Goal: Task Accomplishment & Management: Use online tool/utility

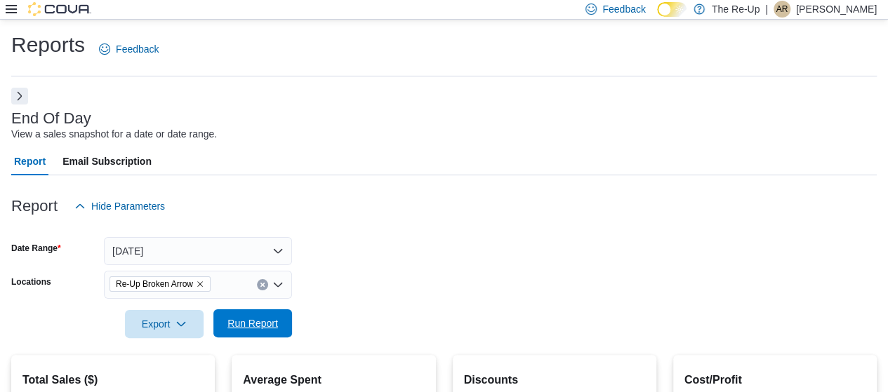
click at [262, 332] on span "Run Report" at bounding box center [253, 323] width 62 height 28
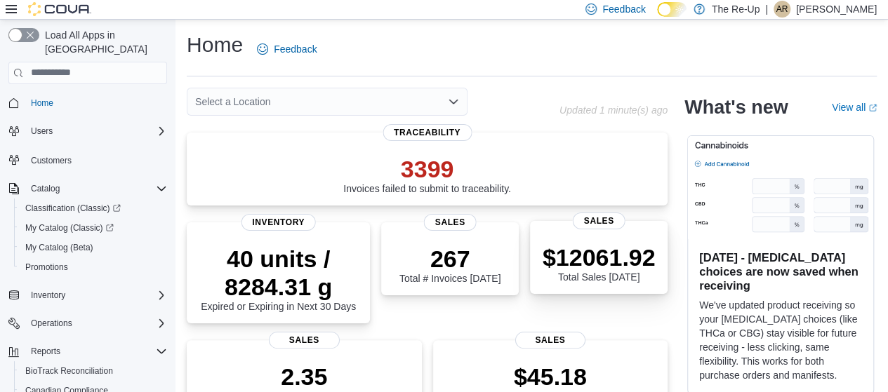
click at [615, 261] on p "$12061.92" at bounding box center [598, 257] width 113 height 28
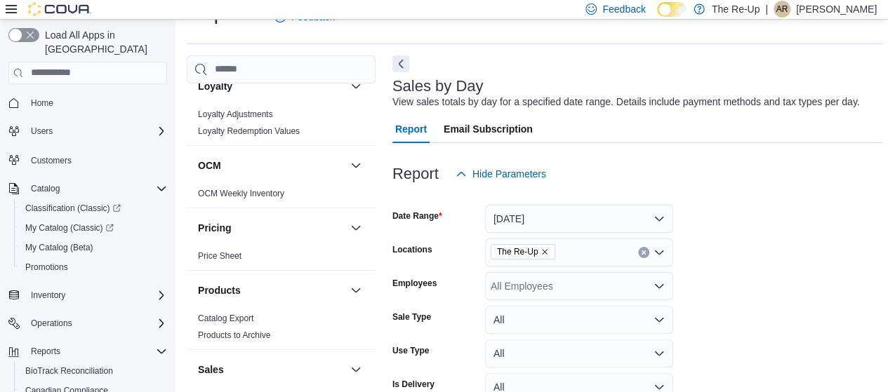
scroll to position [698, 0]
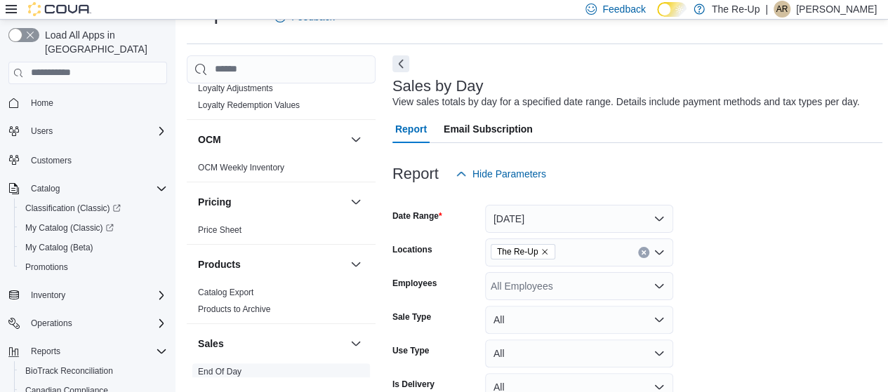
click at [224, 367] on link "End Of Day" at bounding box center [220, 372] width 44 height 10
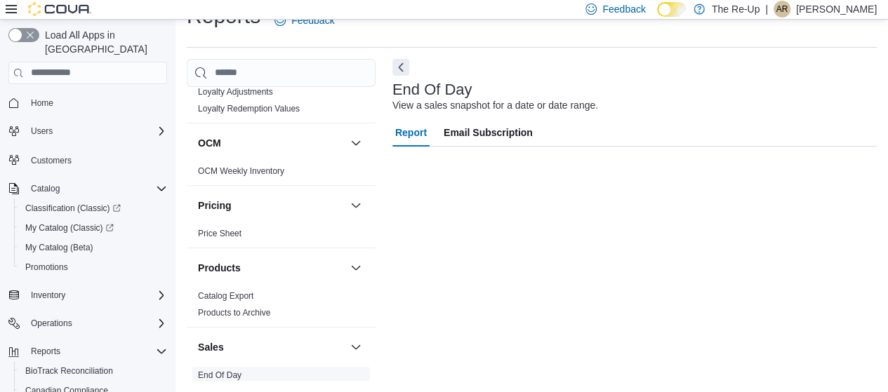
scroll to position [29, 0]
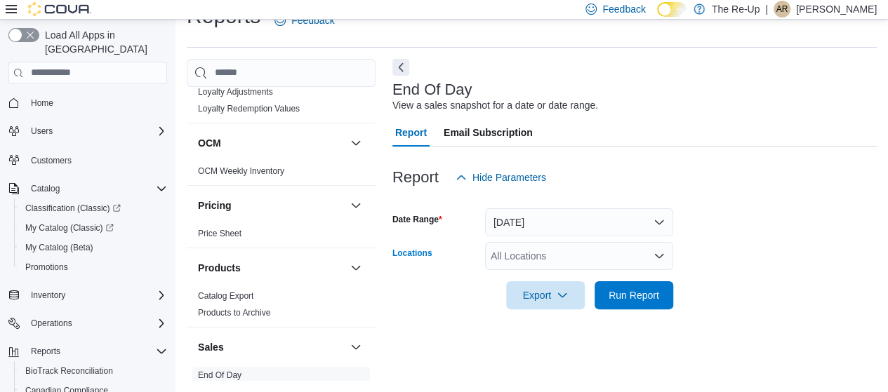
click at [564, 255] on div "All Locations" at bounding box center [579, 256] width 188 height 28
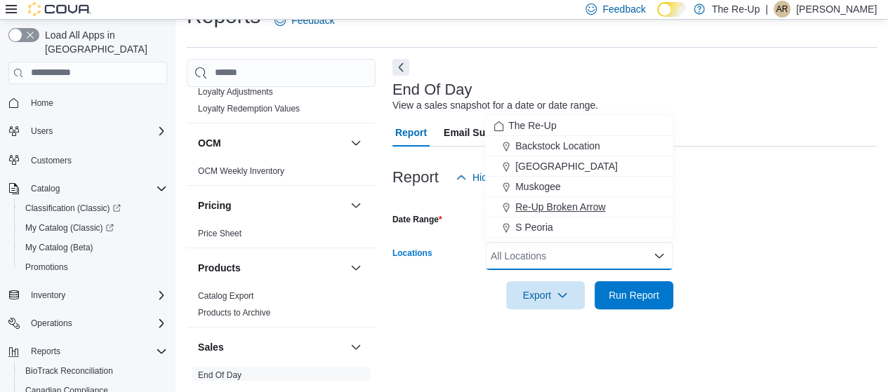
click at [588, 200] on span "Re-Up Broken Arrow" at bounding box center [560, 207] width 90 height 14
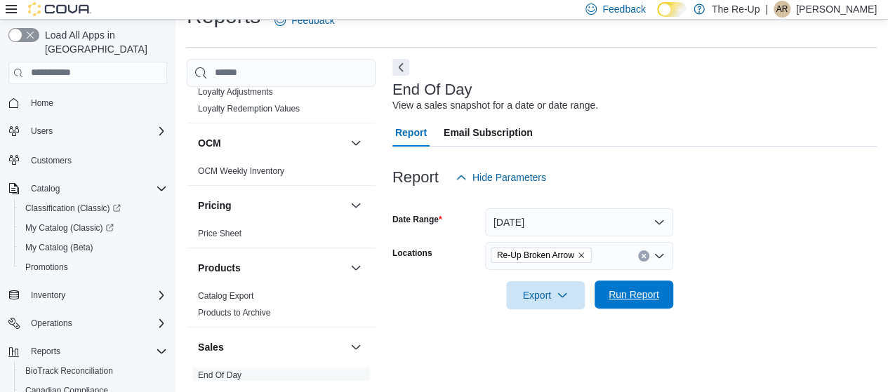
click at [632, 298] on span "Run Report" at bounding box center [633, 295] width 51 height 14
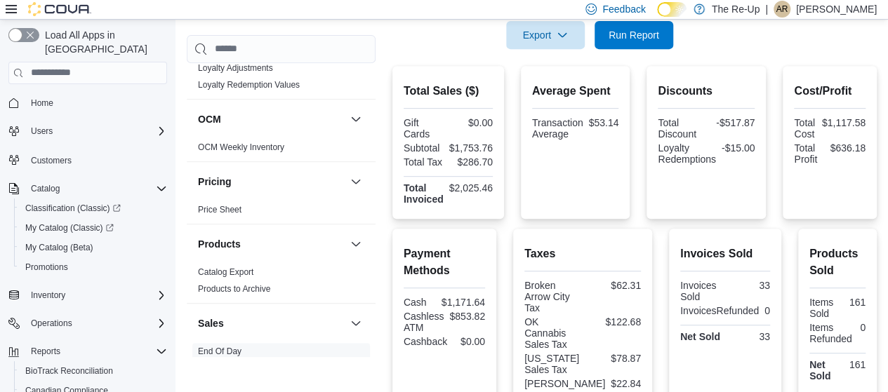
scroll to position [291, 0]
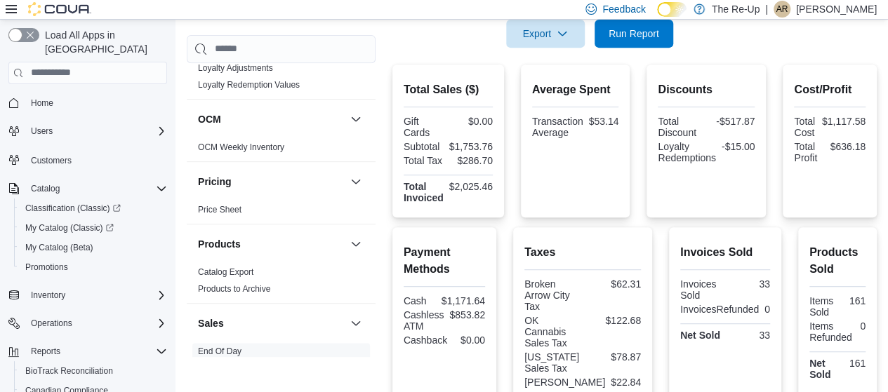
click at [13, 5] on icon at bounding box center [11, 9] width 11 height 8
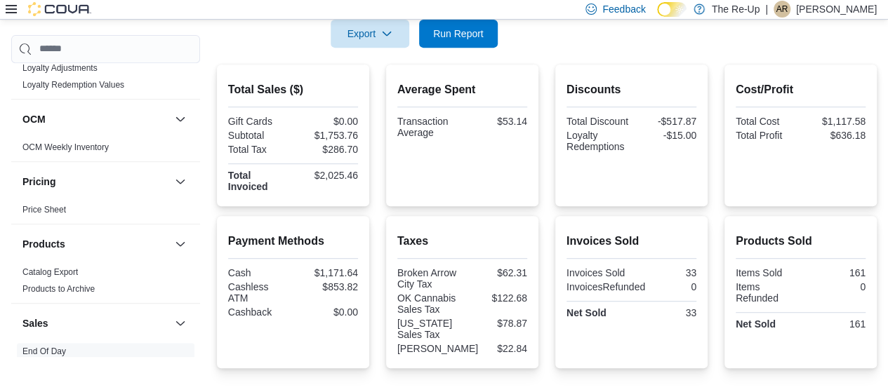
scroll to position [474, 0]
